Goal: Task Accomplishment & Management: Use online tool/utility

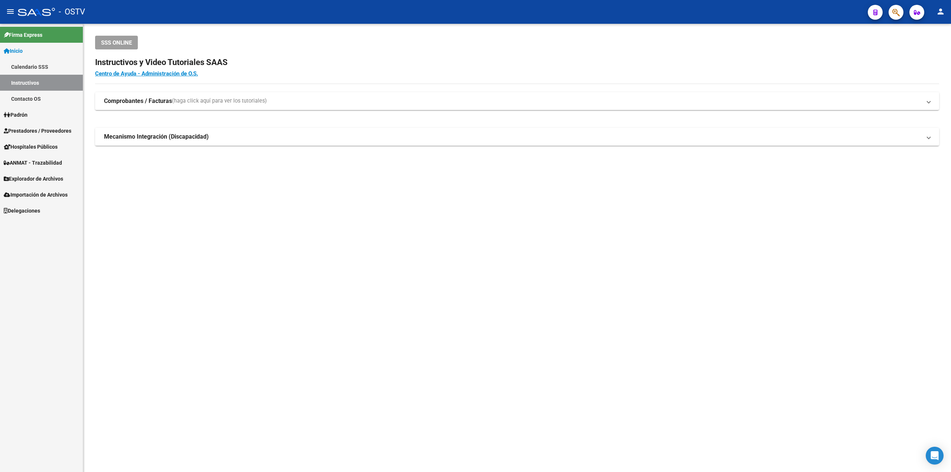
click at [36, 124] on link "Prestadores / Proveedores" at bounding box center [41, 131] width 83 height 16
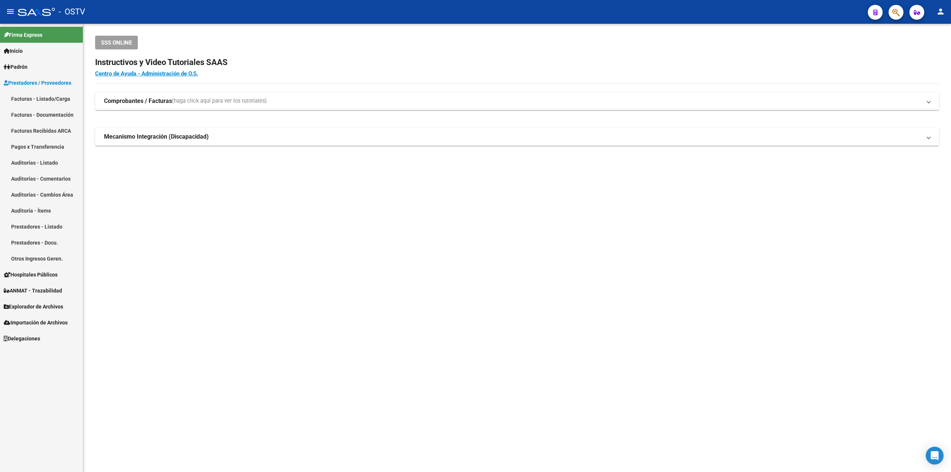
click at [51, 98] on link "Facturas - Listado/Carga" at bounding box center [41, 99] width 83 height 16
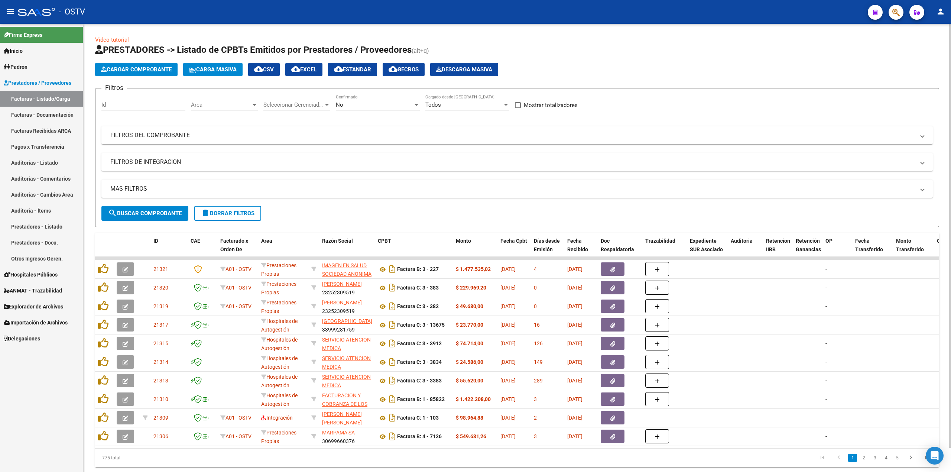
click at [364, 110] on div "No Confirmado" at bounding box center [378, 102] width 84 height 16
click at [378, 73] on span "Todos" at bounding box center [378, 71] width 84 height 17
click at [178, 207] on button "search Buscar Comprobante" at bounding box center [144, 213] width 87 height 15
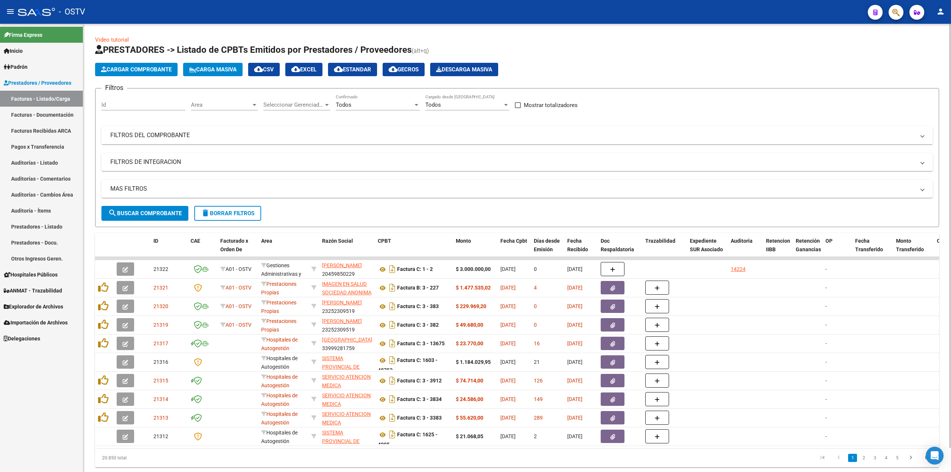
click at [132, 217] on button "search Buscar Comprobante" at bounding box center [144, 213] width 87 height 15
click at [167, 212] on span "search Buscar Comprobante" at bounding box center [145, 213] width 74 height 7
click at [715, 60] on app-list-header "PRESTADORES -> Listado de CPBTs Emitidos por Prestadores / Proveedores (alt+q) …" at bounding box center [517, 135] width 844 height 183
click at [144, 208] on button "search Buscar Comprobante" at bounding box center [144, 213] width 87 height 15
drag, startPoint x: 451, startPoint y: 457, endPoint x: 367, endPoint y: 446, distance: 83.9
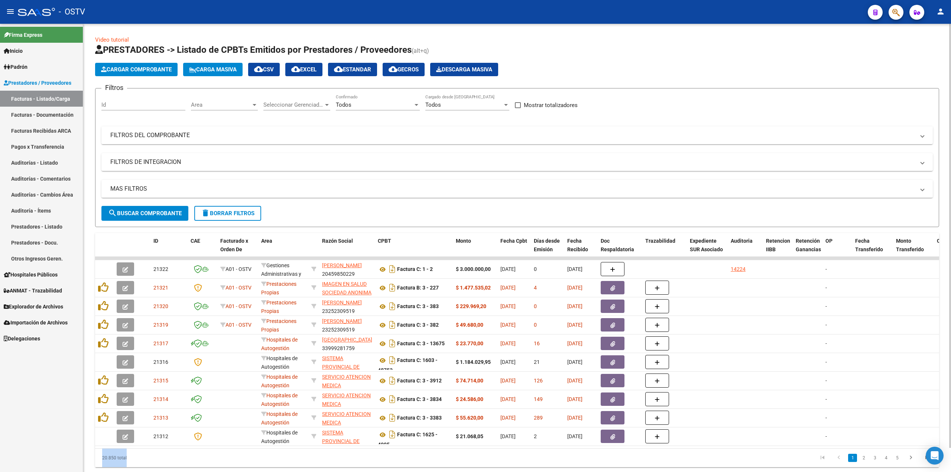
click at [371, 447] on div "ID CAE Facturado x Orden De Area Razón Social CPBT Monto Fecha Cpbt Días desde …" at bounding box center [517, 350] width 844 height 234
click at [140, 210] on span "search Buscar Comprobante" at bounding box center [145, 213] width 74 height 7
click at [170, 210] on span "search Buscar Comprobante" at bounding box center [145, 213] width 74 height 7
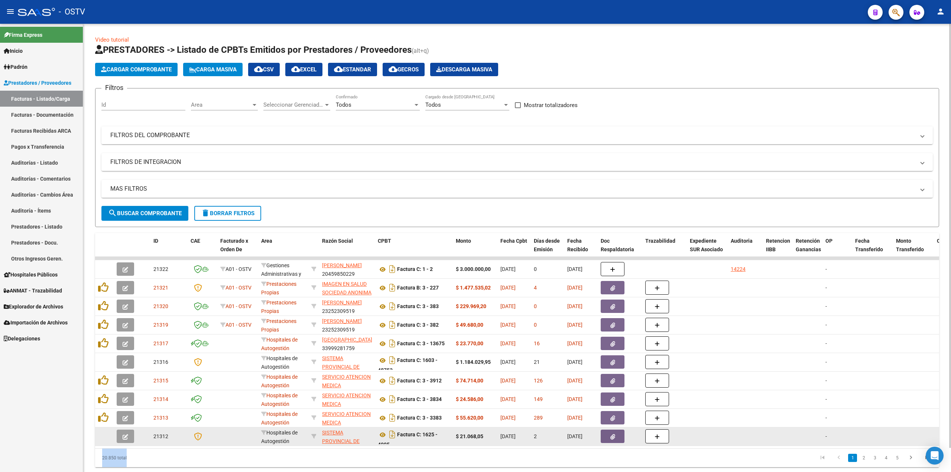
scroll to position [26, 0]
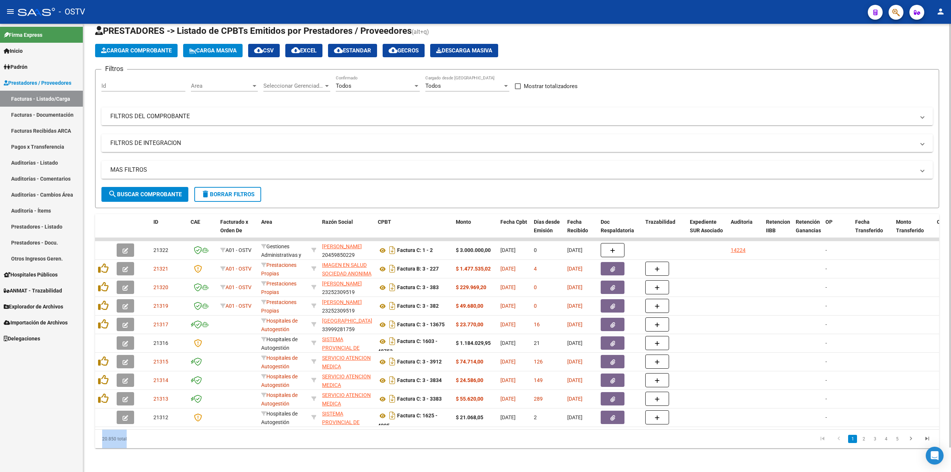
click at [128, 435] on div "20.850 total" at bounding box center [179, 438] width 168 height 19
click at [123, 442] on div "20.850 total" at bounding box center [179, 438] width 168 height 19
click at [114, 438] on div "20.850 total" at bounding box center [179, 438] width 168 height 19
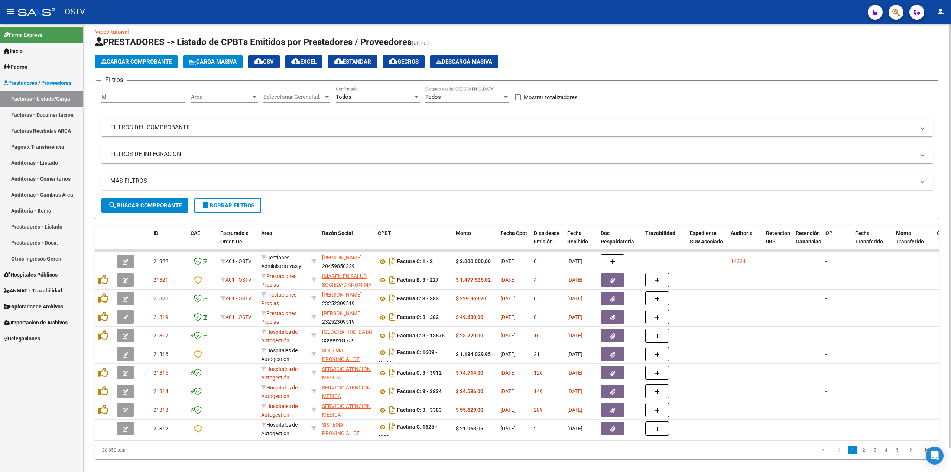
scroll to position [0, 0]
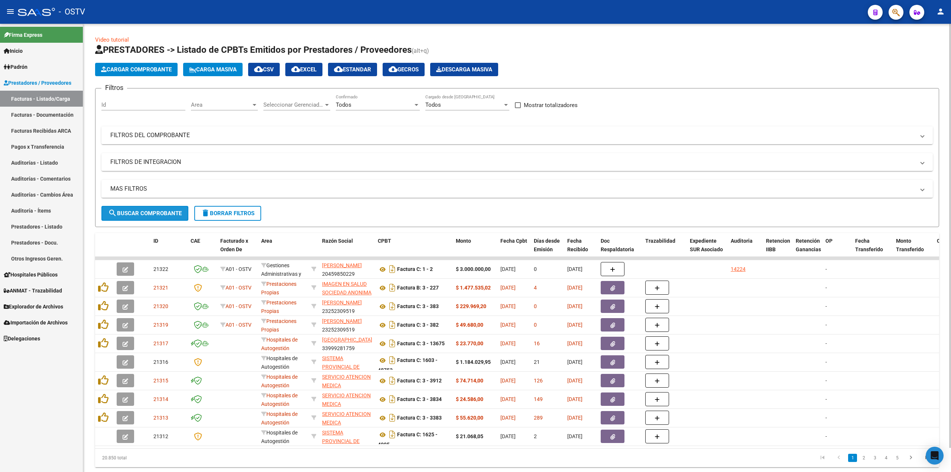
click at [139, 210] on span "search Buscar Comprobante" at bounding box center [145, 213] width 74 height 7
click at [147, 220] on button "search Buscar Comprobante" at bounding box center [144, 213] width 87 height 15
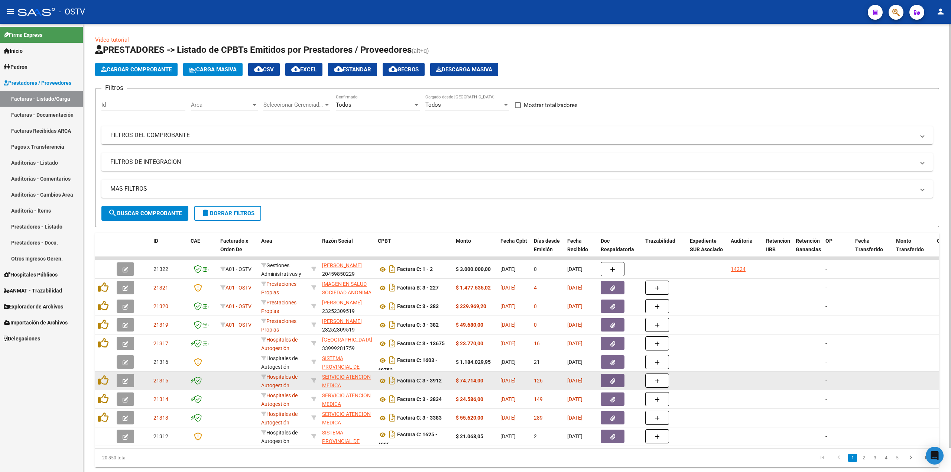
drag, startPoint x: 109, startPoint y: 265, endPoint x: 101, endPoint y: 372, distance: 107.2
click at [101, 372] on datatable-scroller "21322 A01 - OSTV Gestiones Administrativas y Otros [PERSON_NAME] 20459850229 Fa…" at bounding box center [517, 351] width 844 height 189
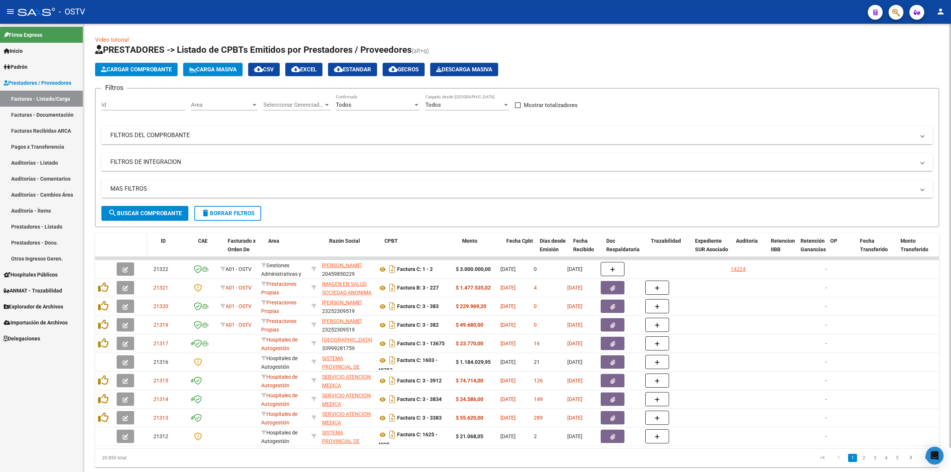
drag, startPoint x: 113, startPoint y: 247, endPoint x: 123, endPoint y: 247, distance: 10.4
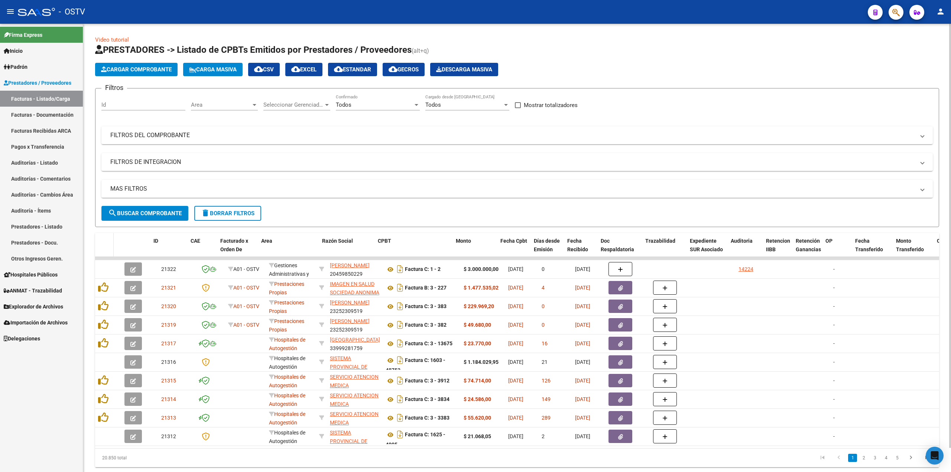
drag, startPoint x: 119, startPoint y: 247, endPoint x: 108, endPoint y: 247, distance: 10.4
click at [108, 247] on datatable-header-cell at bounding box center [104, 249] width 19 height 33
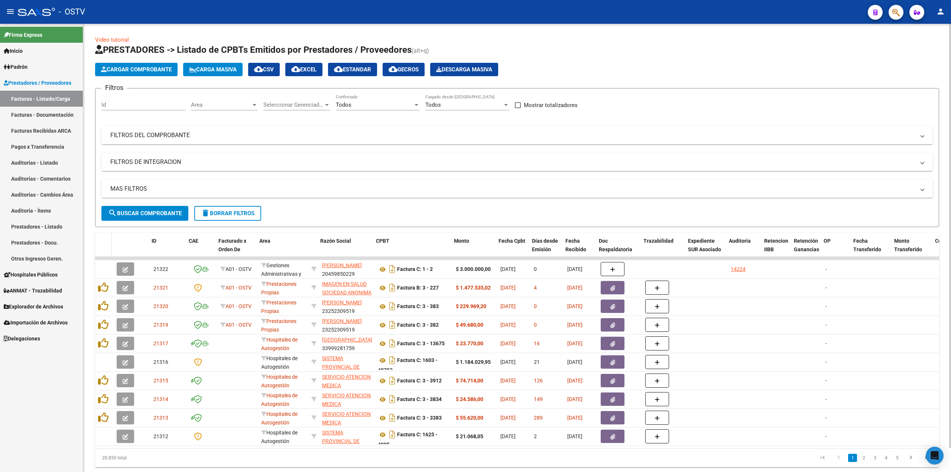
click at [108, 247] on span at bounding box center [109, 249] width 3 height 33
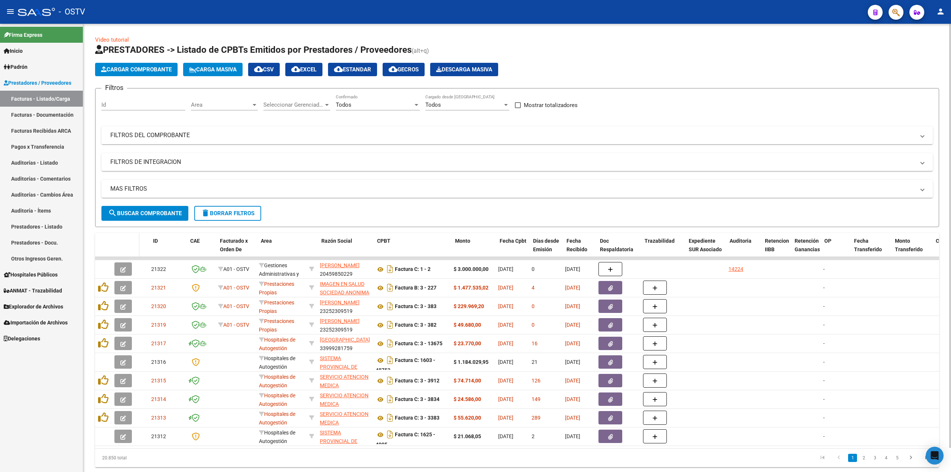
drag, startPoint x: 110, startPoint y: 247, endPoint x: 116, endPoint y: 247, distance: 5.9
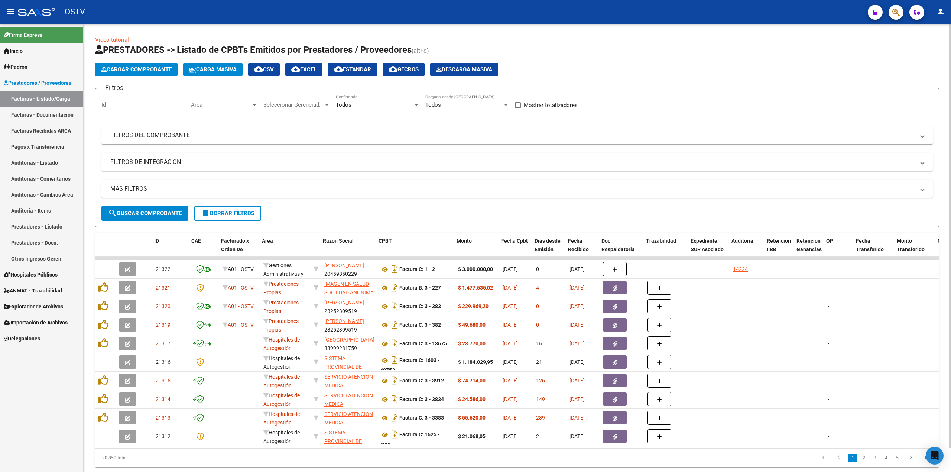
click at [112, 247] on span at bounding box center [112, 249] width 3 height 33
click at [111, 247] on span at bounding box center [111, 249] width 3 height 33
click at [156, 211] on span "search Buscar Comprobante" at bounding box center [145, 213] width 74 height 7
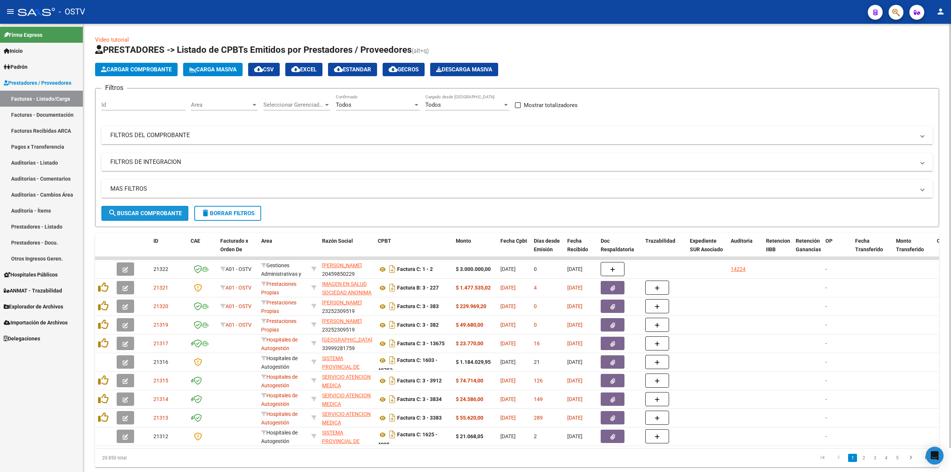
click at [150, 216] on span "search Buscar Comprobante" at bounding box center [145, 213] width 74 height 7
